Goal: Task Accomplishment & Management: Use online tool/utility

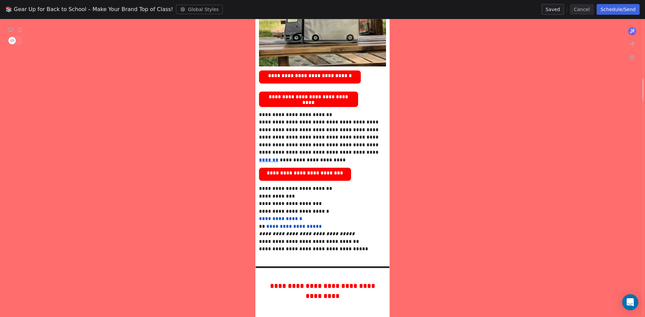
scroll to position [807, 0]
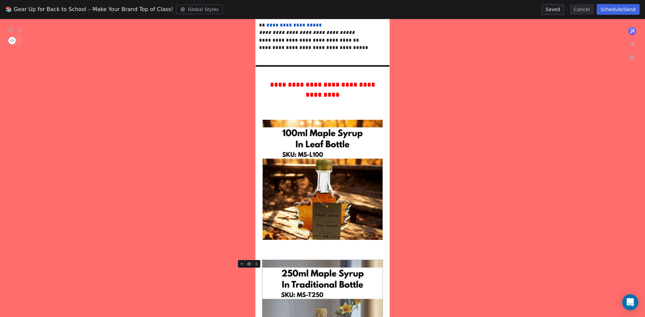
scroll to position [907, 0]
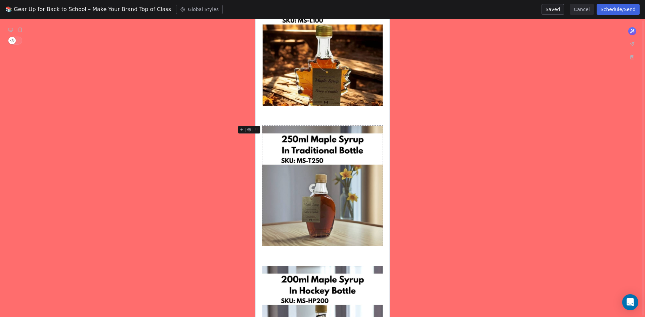
scroll to position [1042, 0]
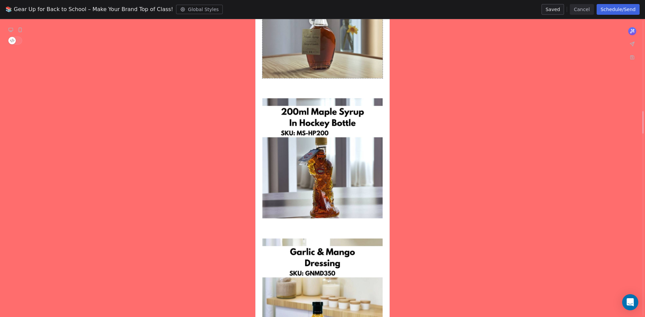
scroll to position [1243, 0]
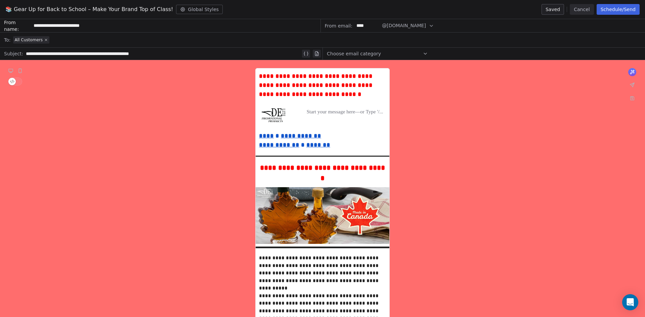
scroll to position [1344, 0]
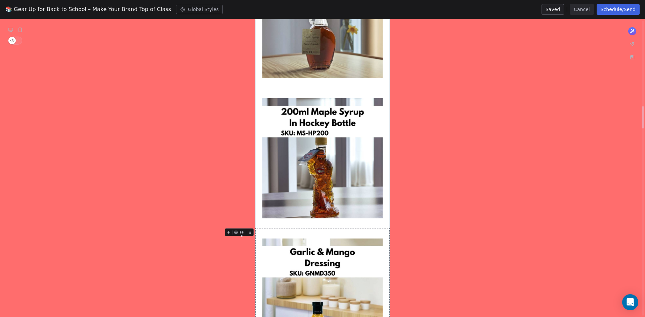
scroll to position [1042, 0]
